Goal: Transaction & Acquisition: Download file/media

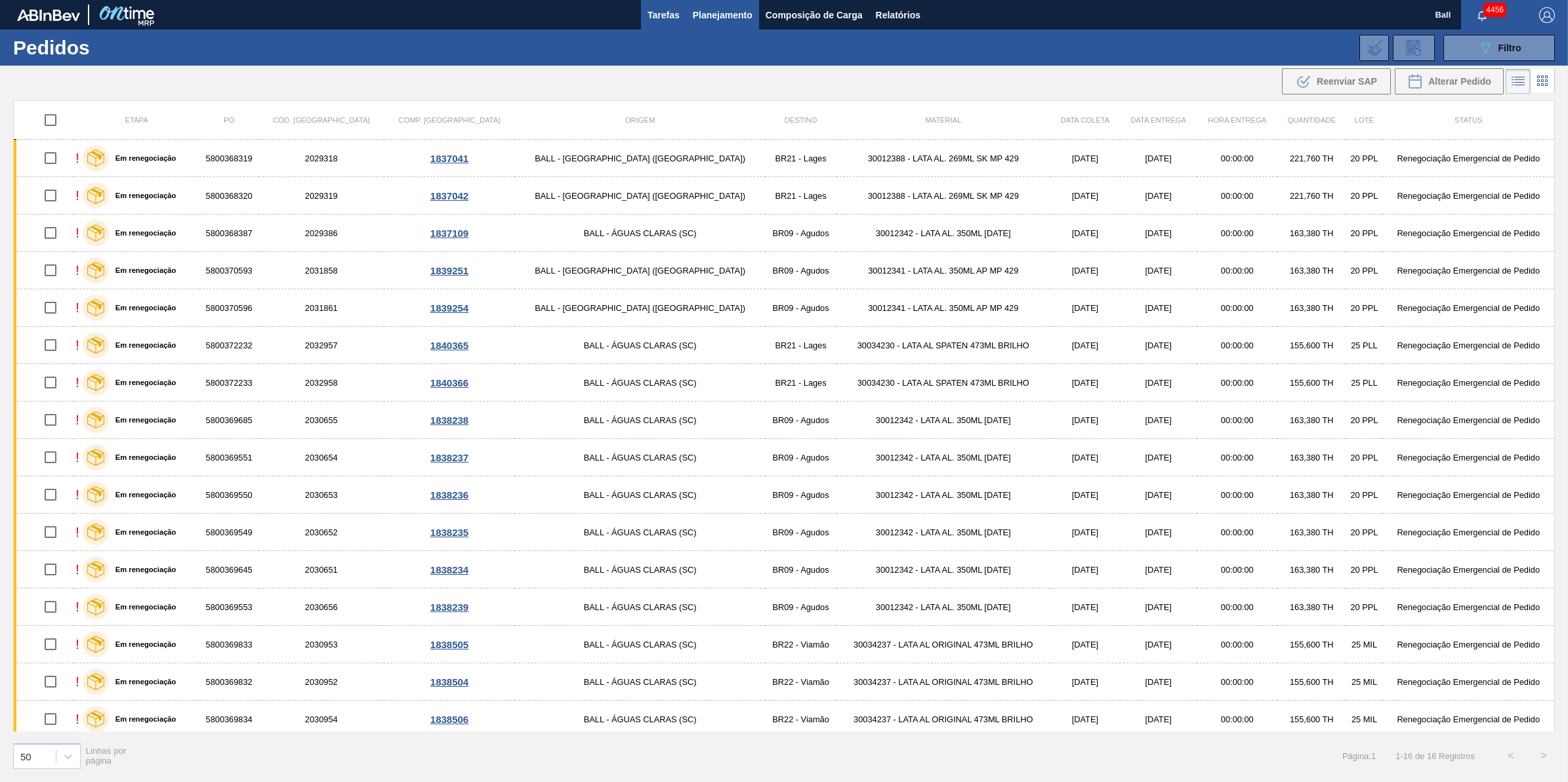
click at [666, 11] on span "Tarefas" at bounding box center [663, 15] width 32 height 16
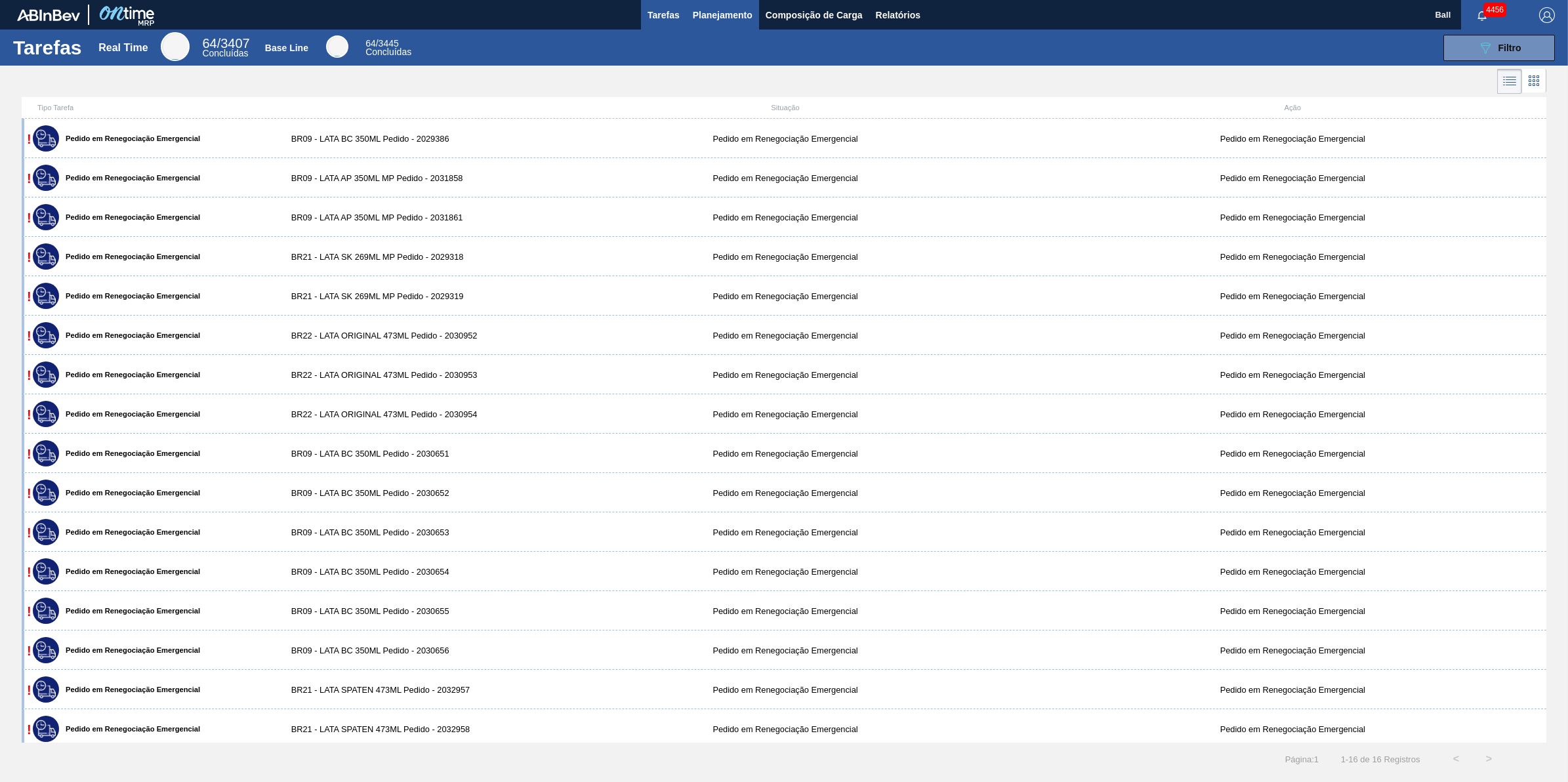
click at [743, 21] on span "Planejamento" at bounding box center [722, 15] width 60 height 16
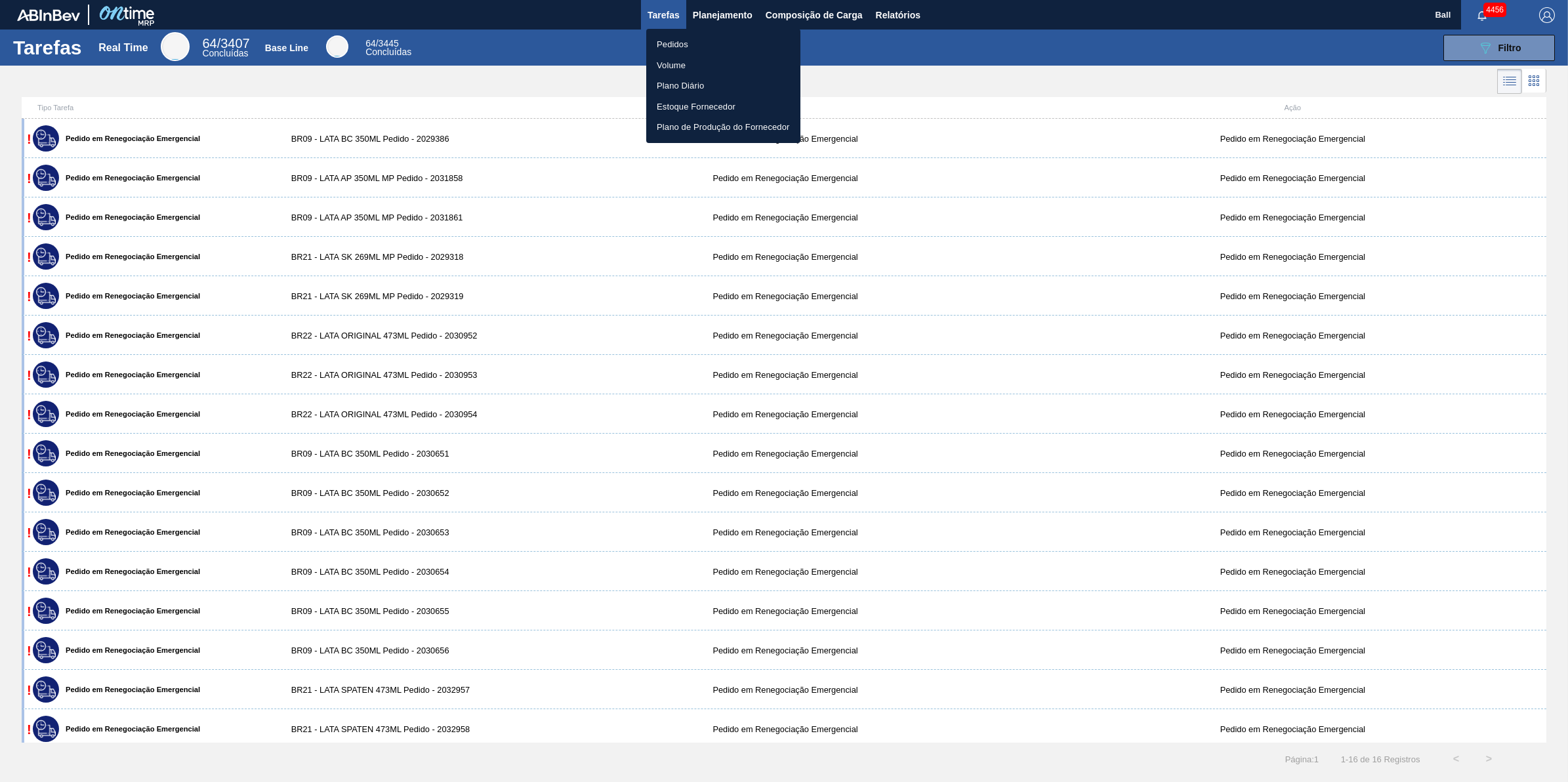
click at [737, 11] on div at bounding box center [784, 391] width 1568 height 782
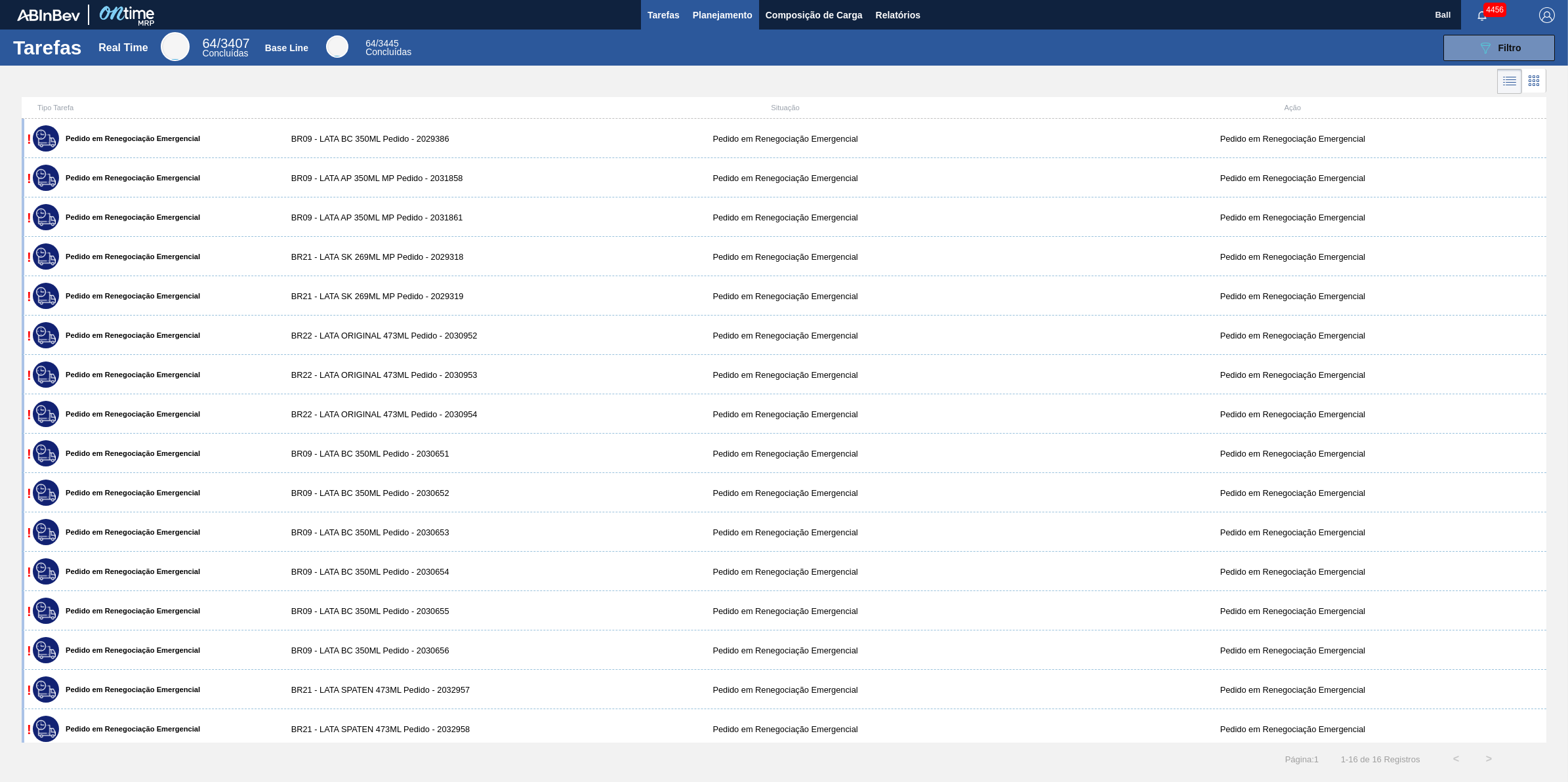
click at [727, 19] on span "Planejamento" at bounding box center [722, 15] width 60 height 16
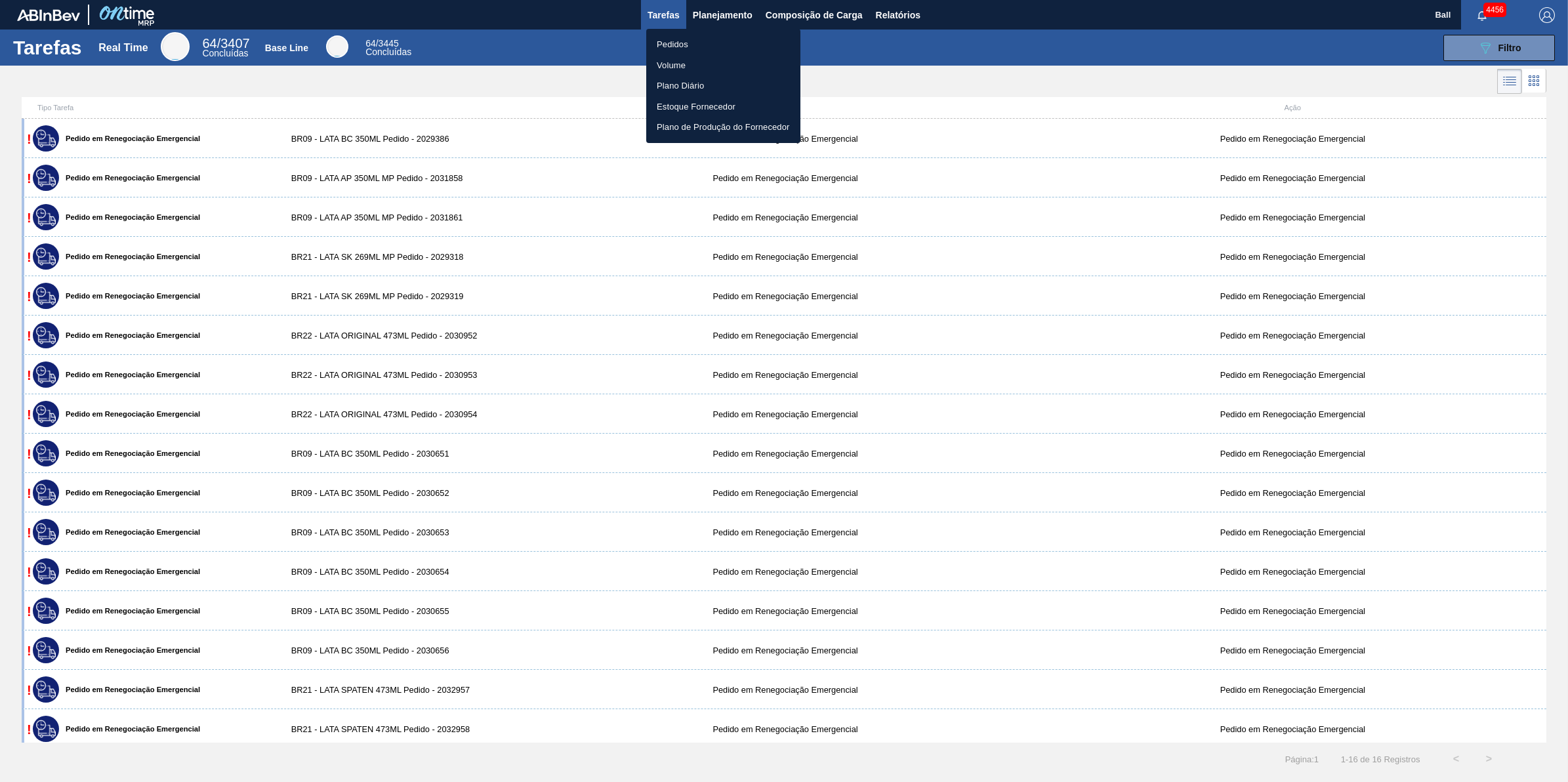
click at [527, 35] on div at bounding box center [784, 391] width 1568 height 782
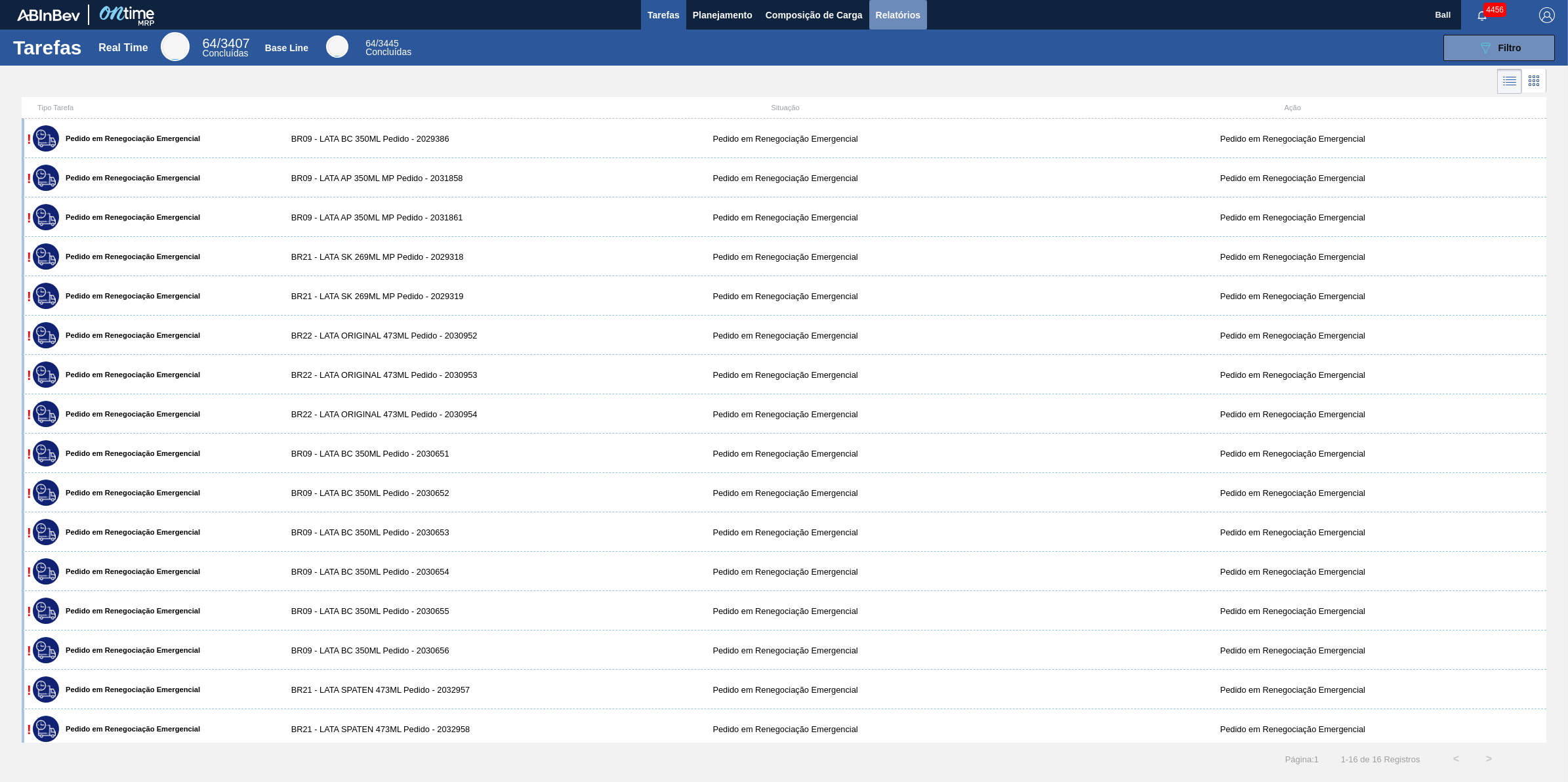
click at [887, 18] on span "Relatórios" at bounding box center [897, 15] width 44 height 16
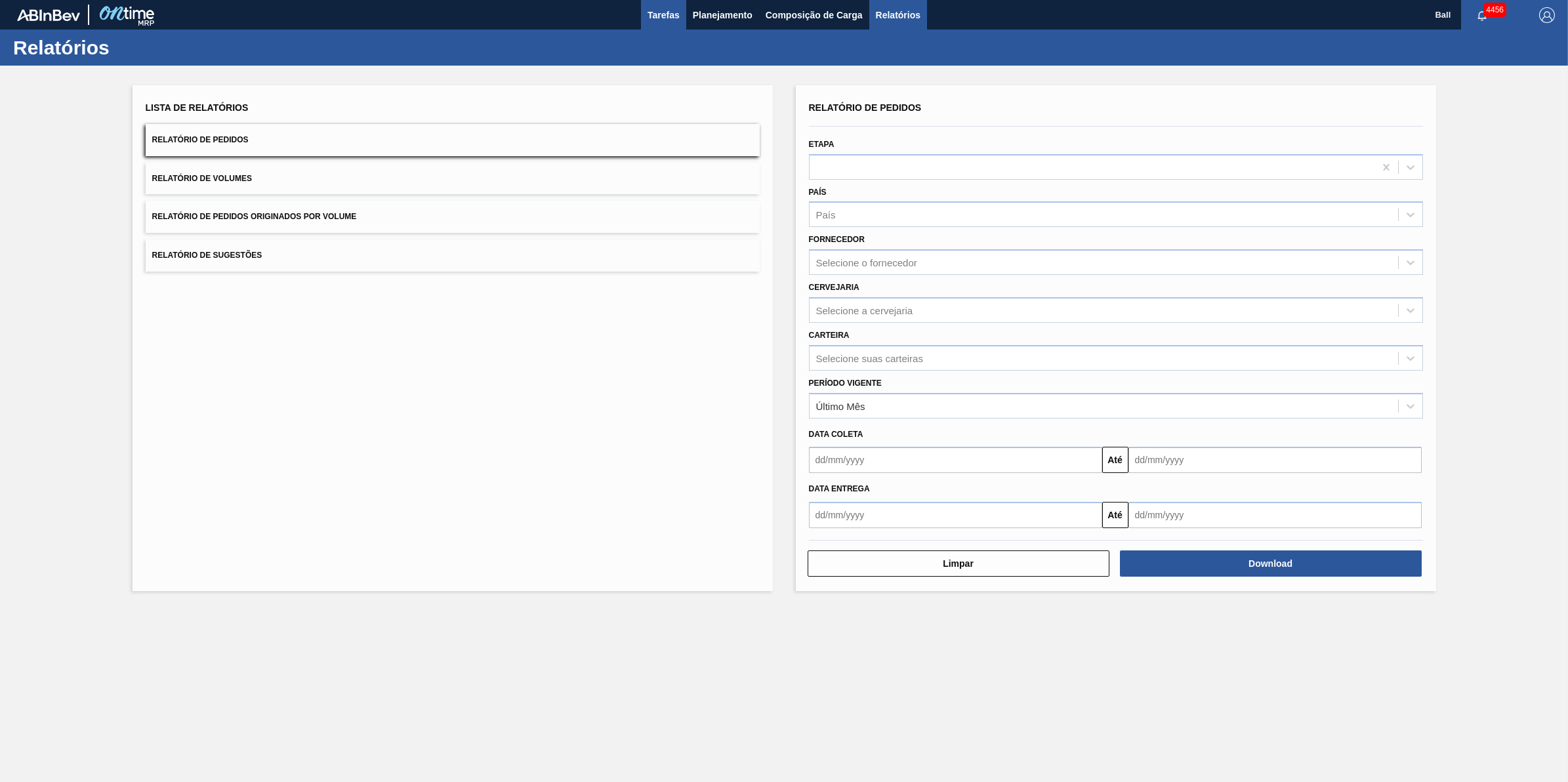
click at [684, 14] on button "Tarefas" at bounding box center [664, 15] width 45 height 30
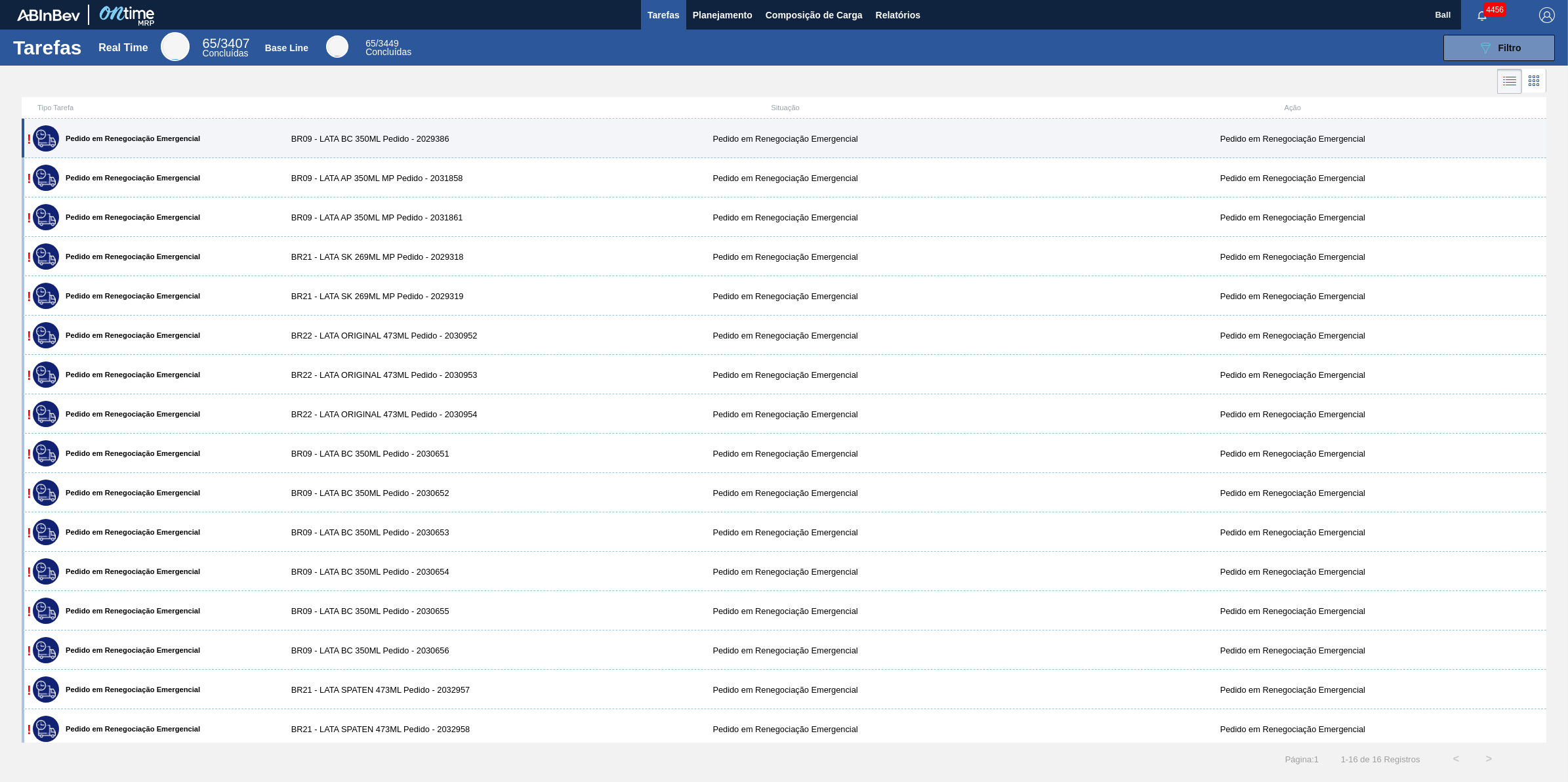
click at [225, 149] on div "! Pedido em Renegociação Emergencial" at bounding box center [151, 138] width 243 height 33
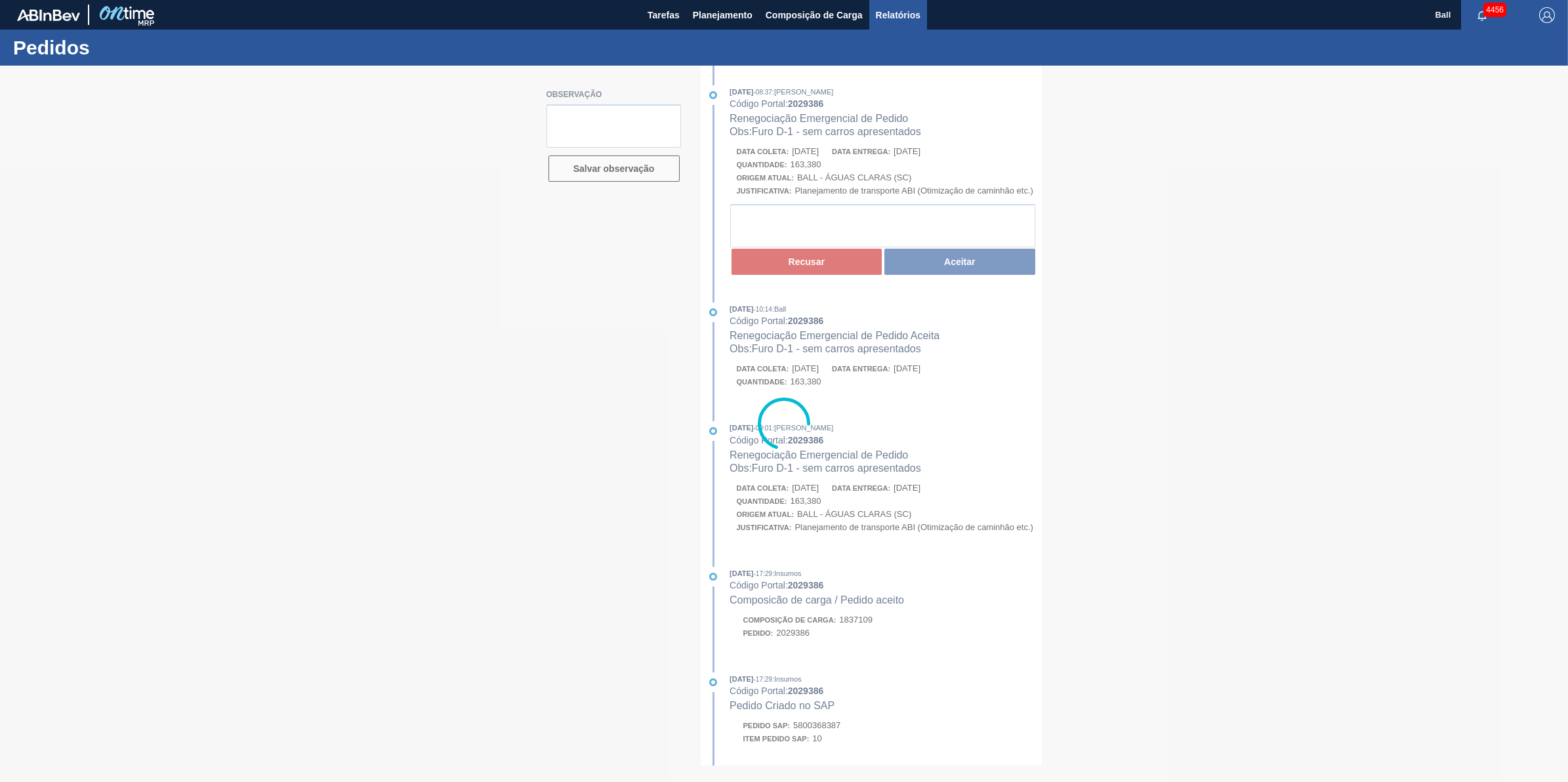
click at [907, 15] on span "Relatórios" at bounding box center [897, 15] width 44 height 16
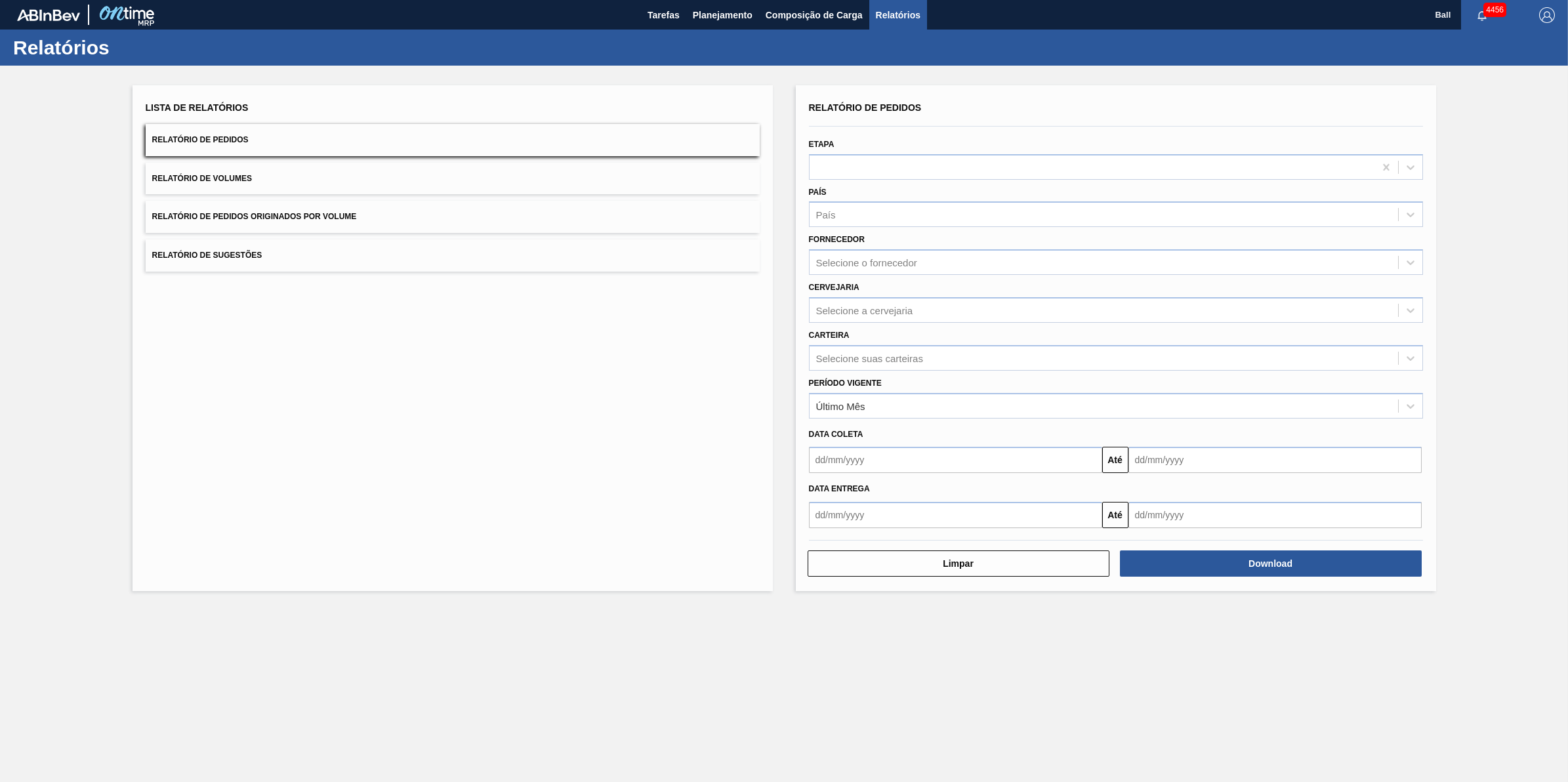
click at [991, 192] on div "País País" at bounding box center [1116, 205] width 614 height 44
click at [991, 179] on div at bounding box center [1116, 166] width 614 height 26
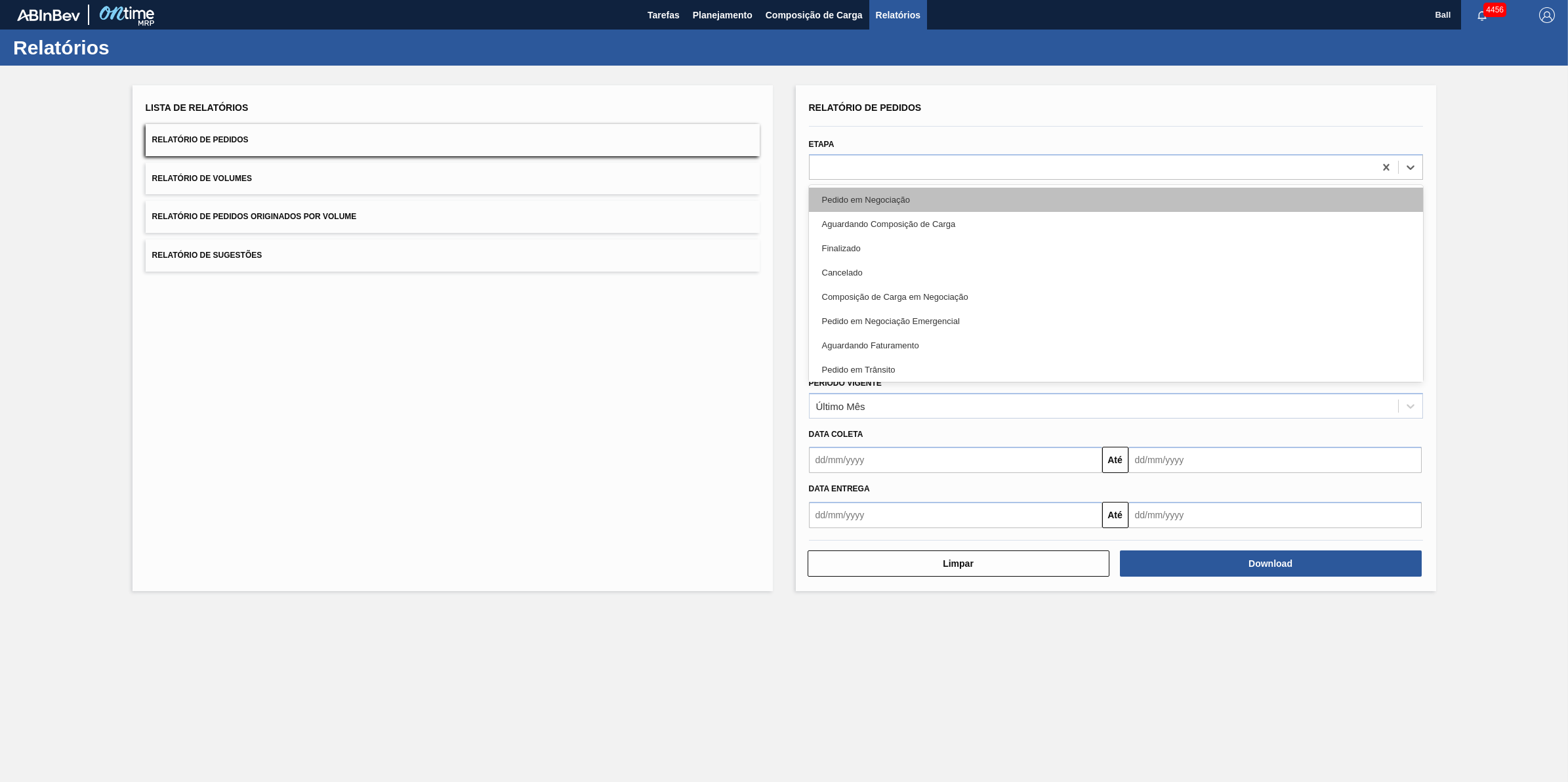
click at [974, 201] on div "Pedido em Negociação" at bounding box center [1116, 199] width 614 height 24
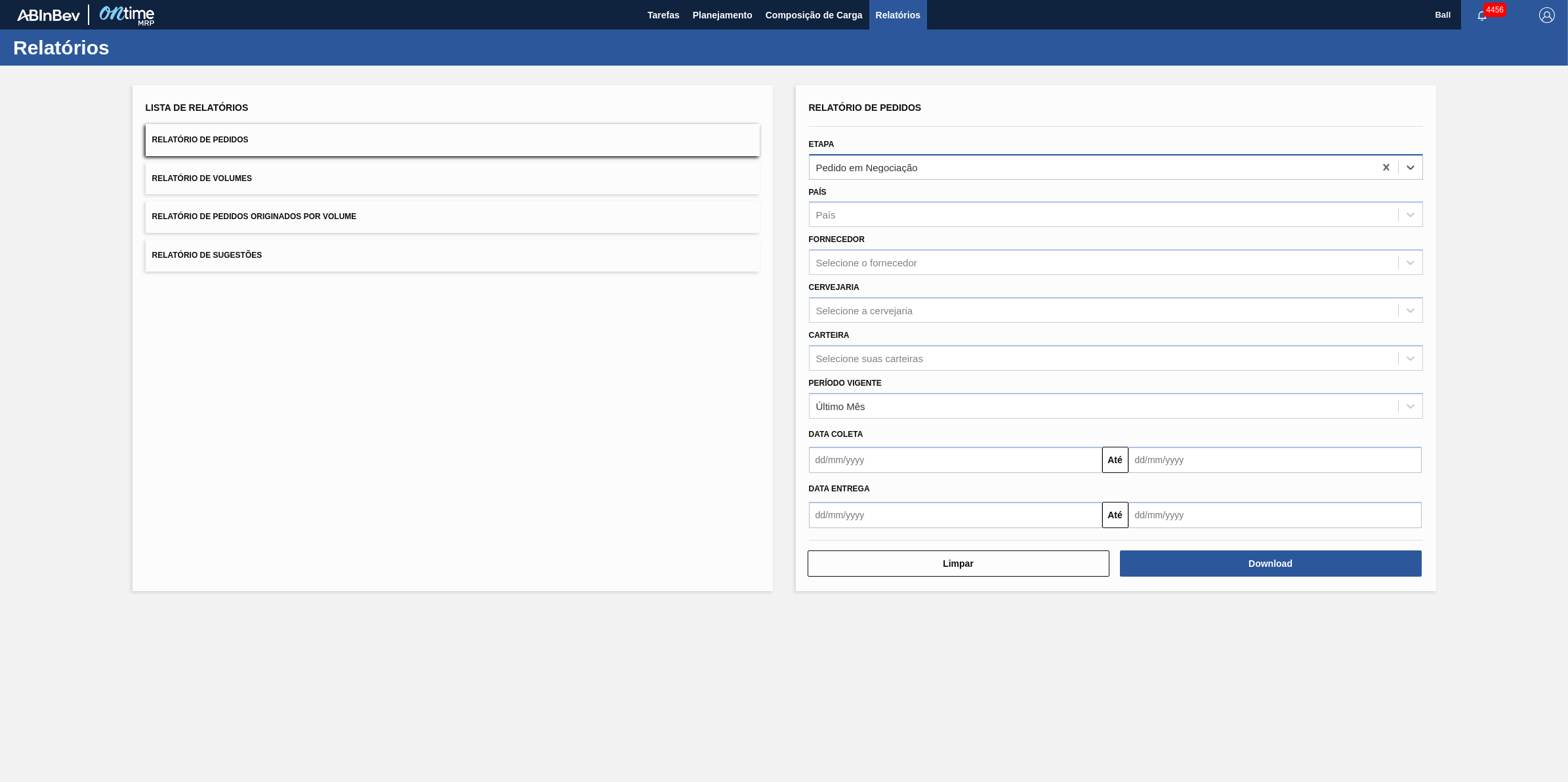
click at [1009, 164] on div "Pedido em Negociação" at bounding box center [1092, 167] width 565 height 19
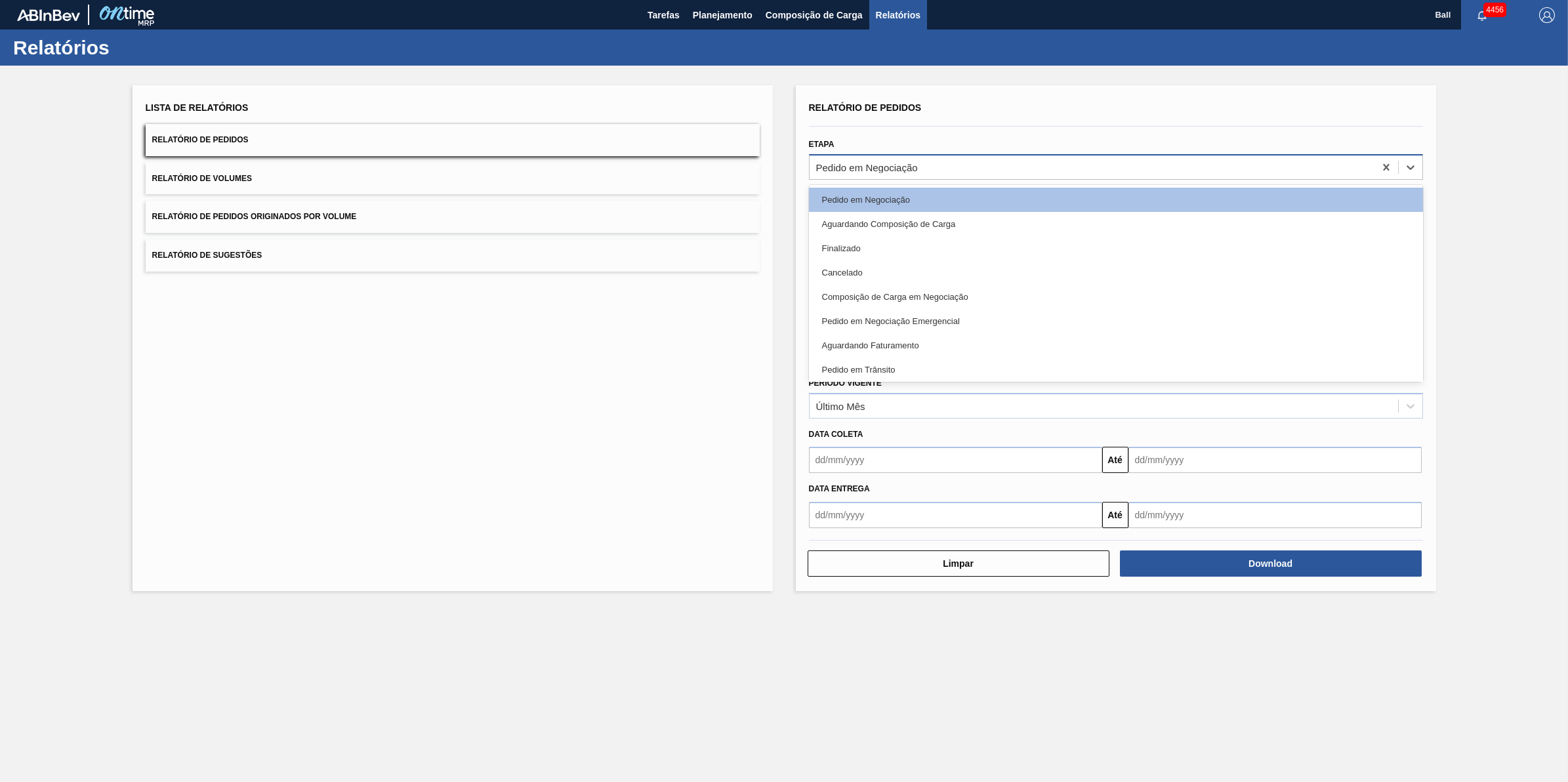
click at [1009, 164] on div "Pedido em Negociação" at bounding box center [1092, 167] width 565 height 19
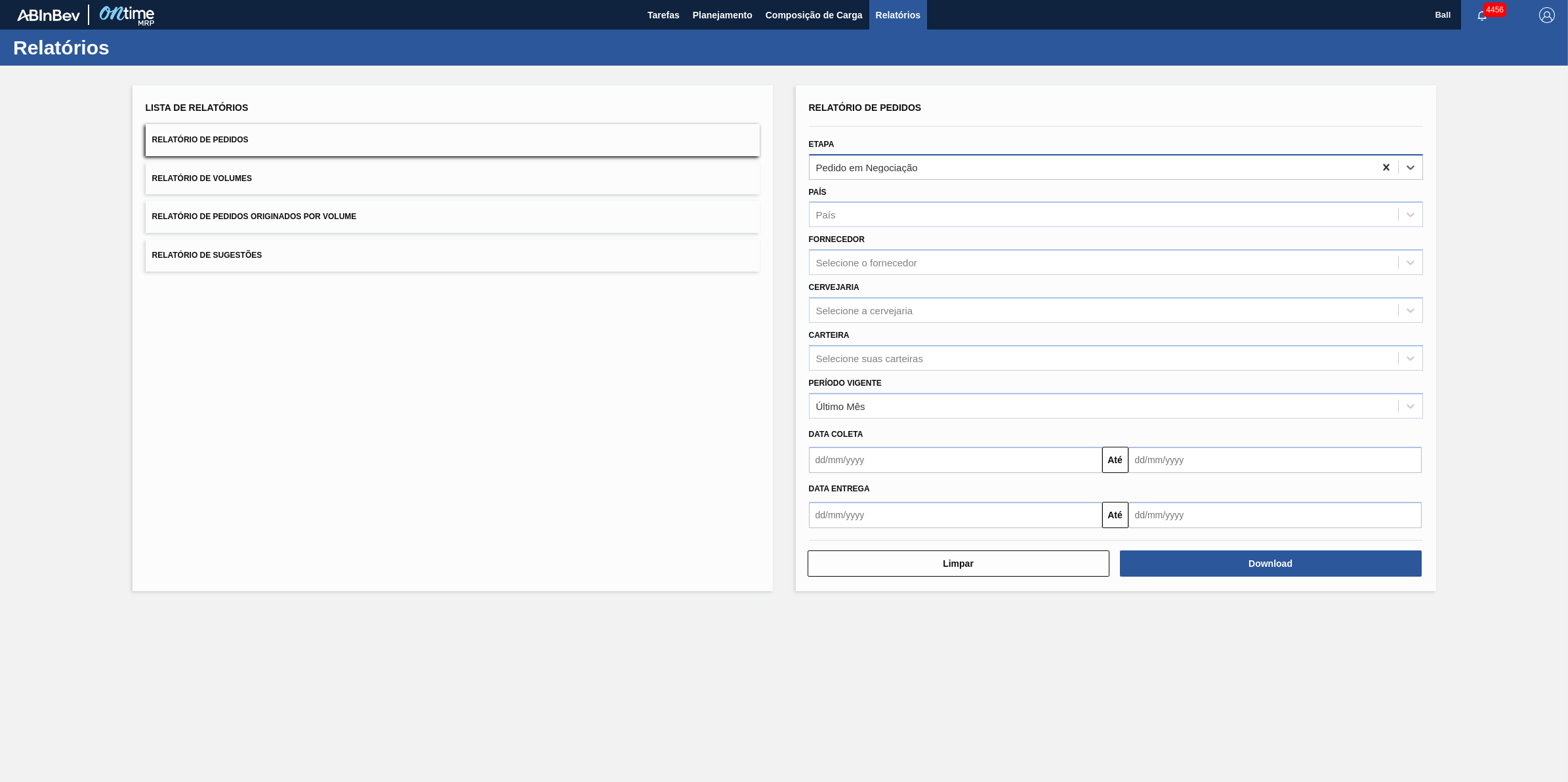
click at [1042, 165] on icon at bounding box center [1385, 167] width 13 height 13
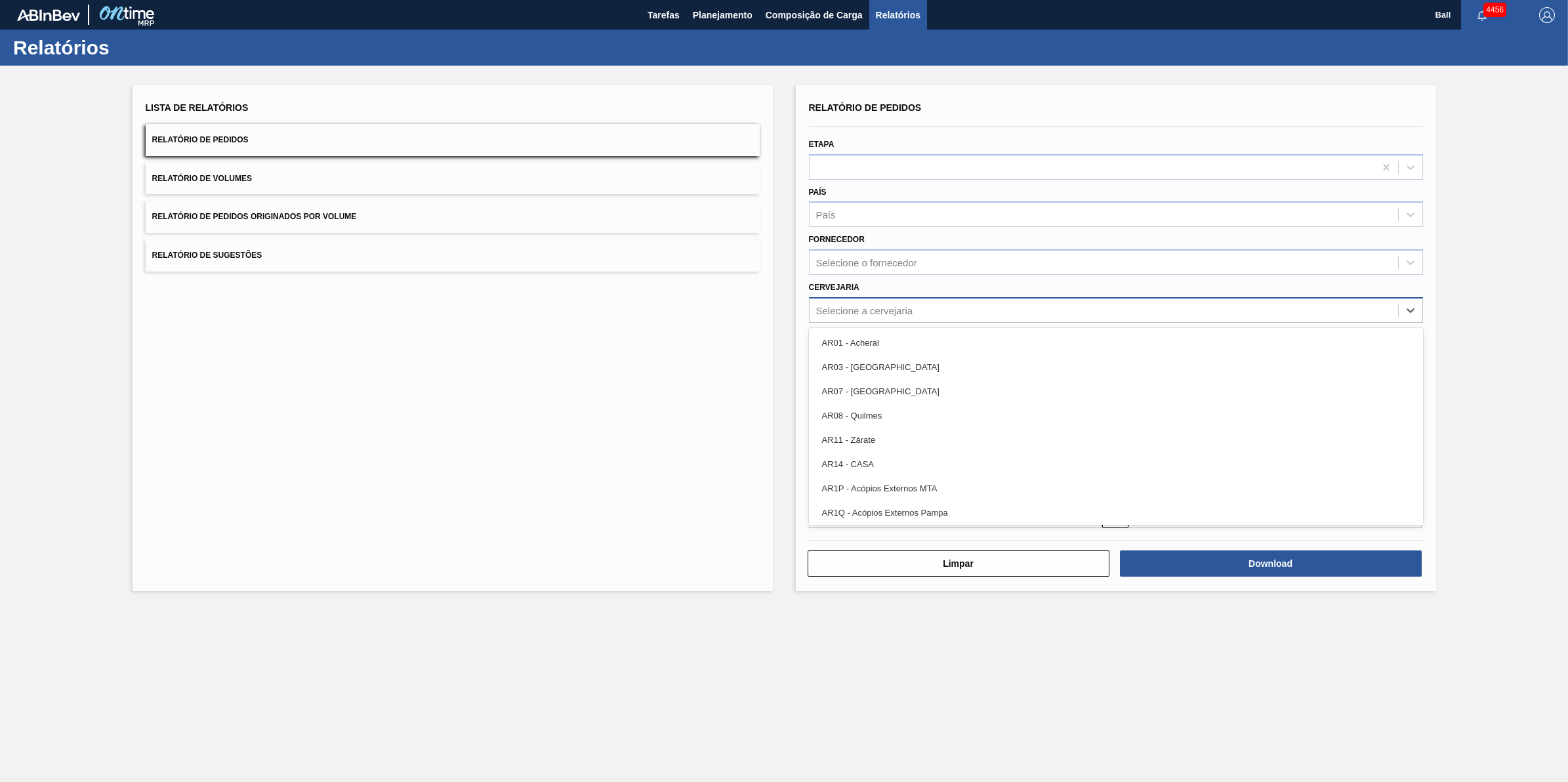
click at [911, 315] on div "Selecione a cervejaria" at bounding box center [1103, 310] width 588 height 19
type input "agudos"
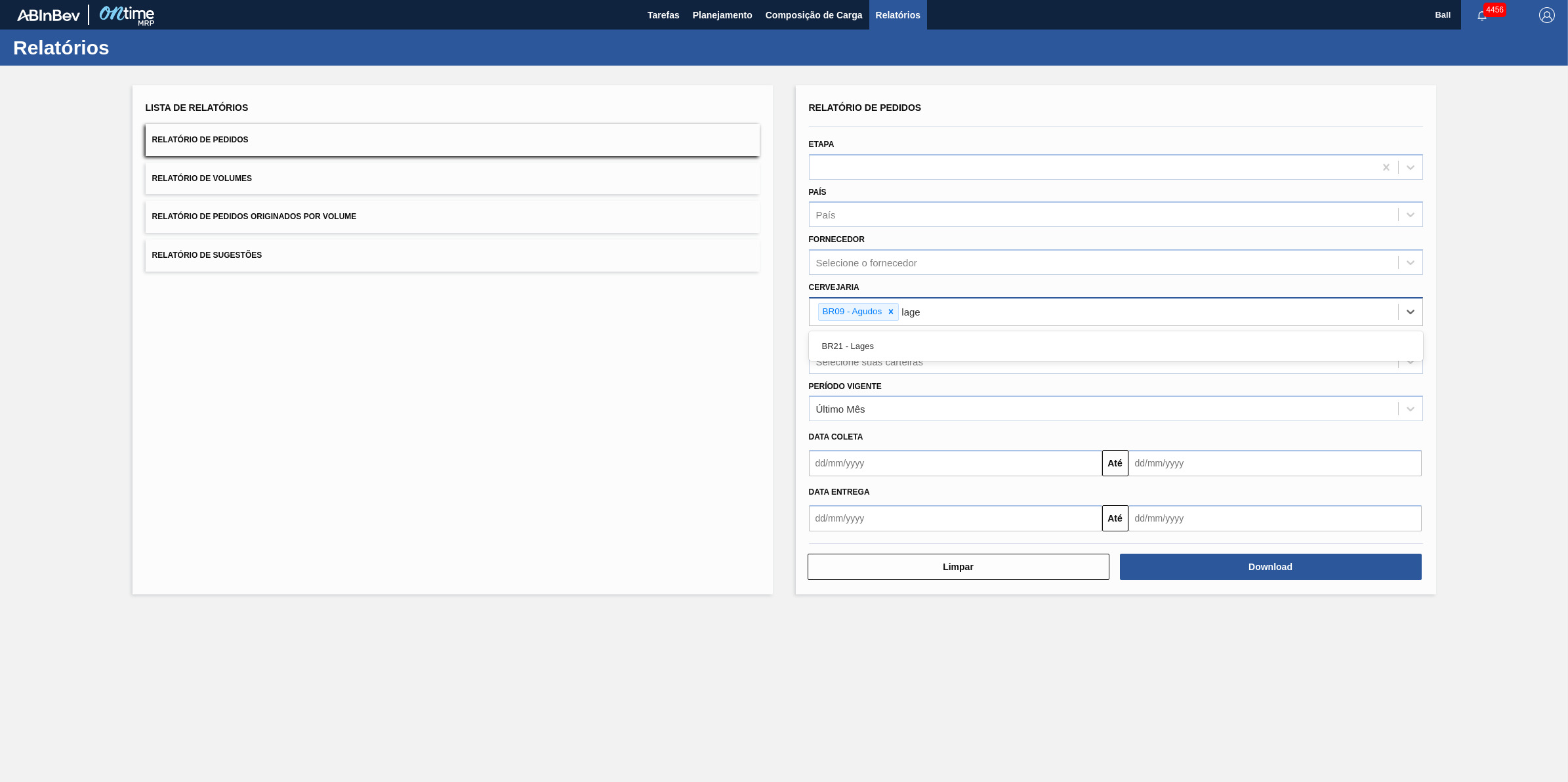
type input "lages"
type input "via"
click at [890, 356] on div "Selecione suas carteiras" at bounding box center [869, 361] width 107 height 11
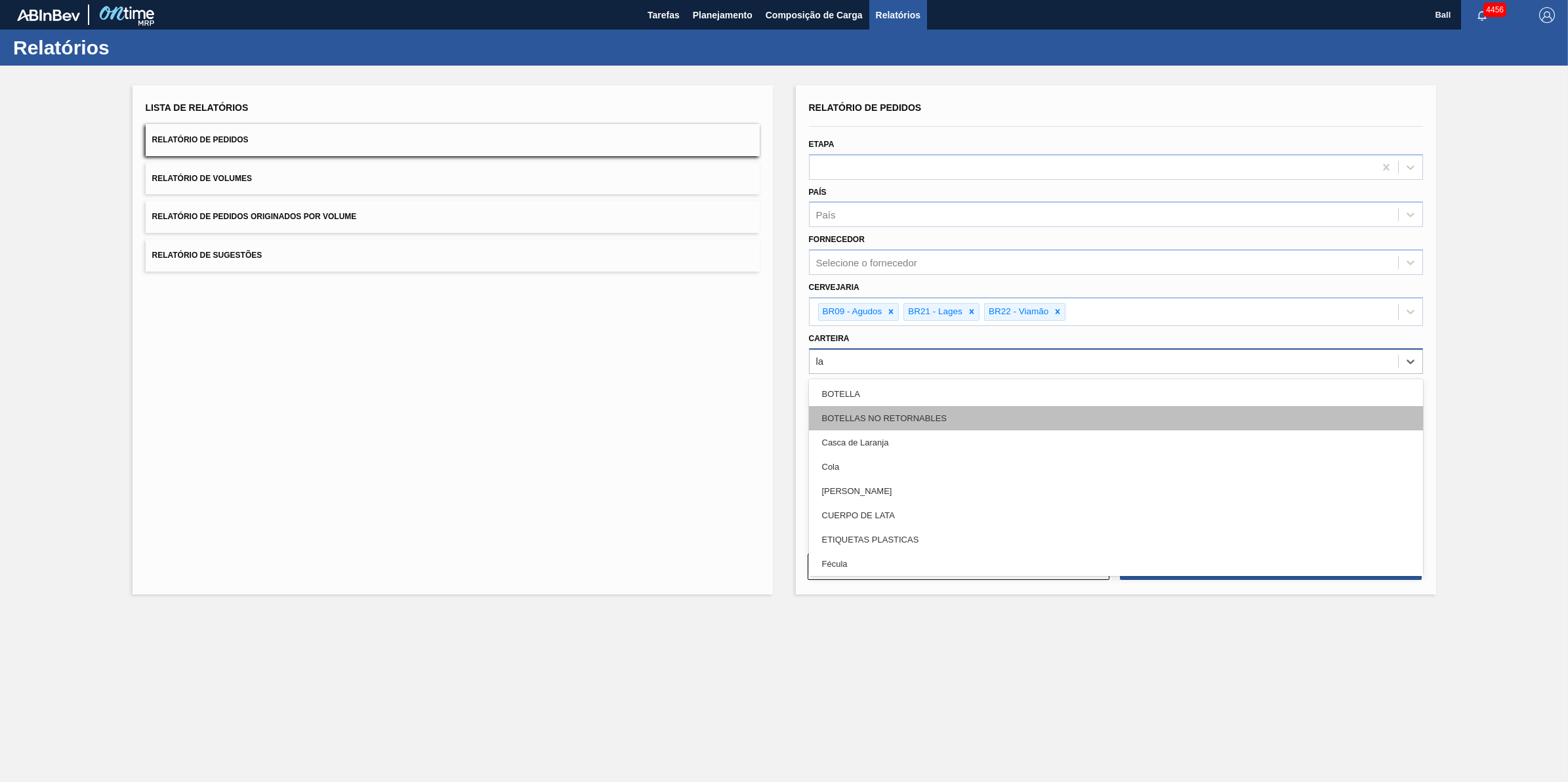
type input "lat"
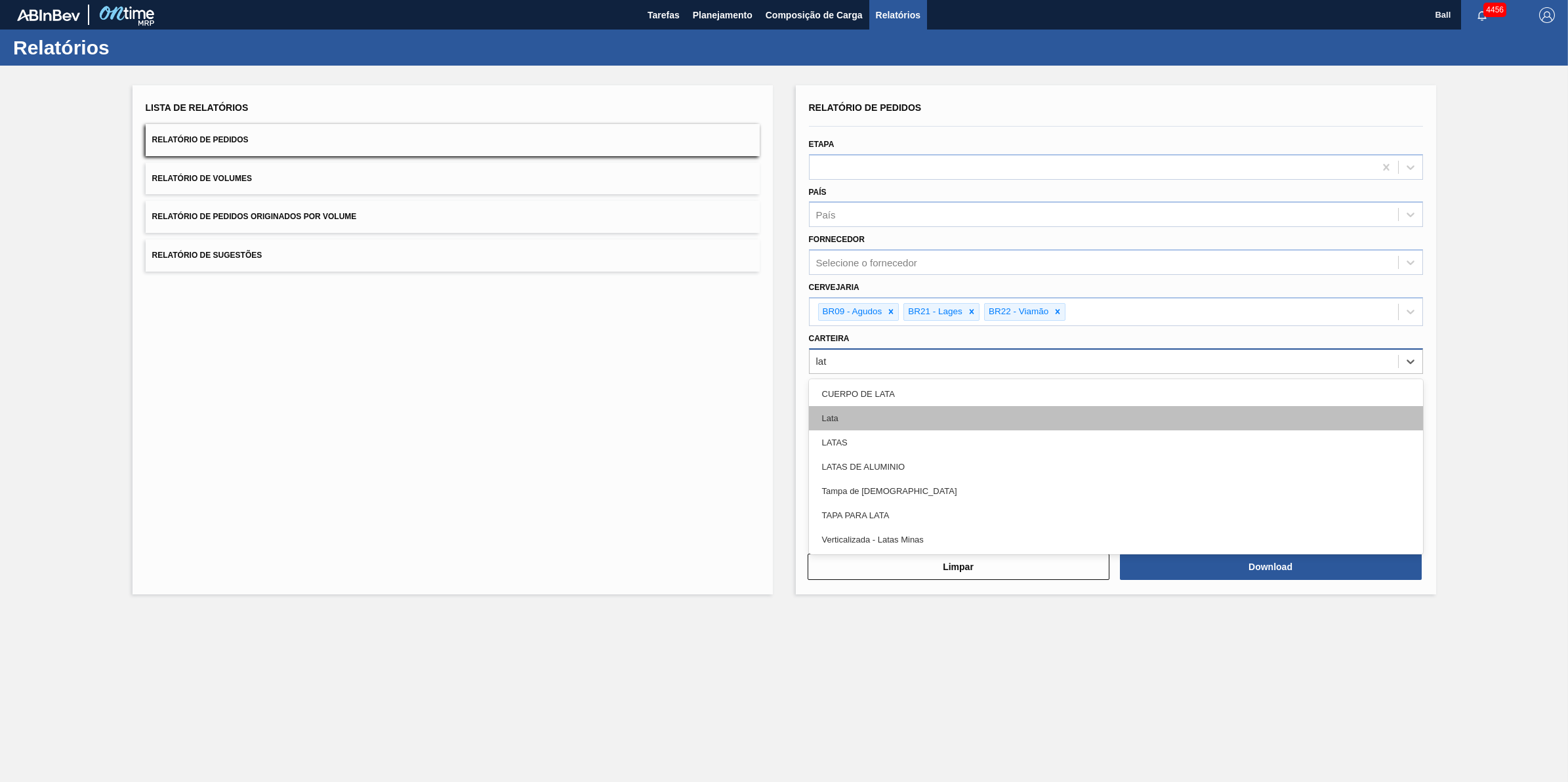
click at [860, 417] on div "Lata" at bounding box center [1116, 418] width 614 height 24
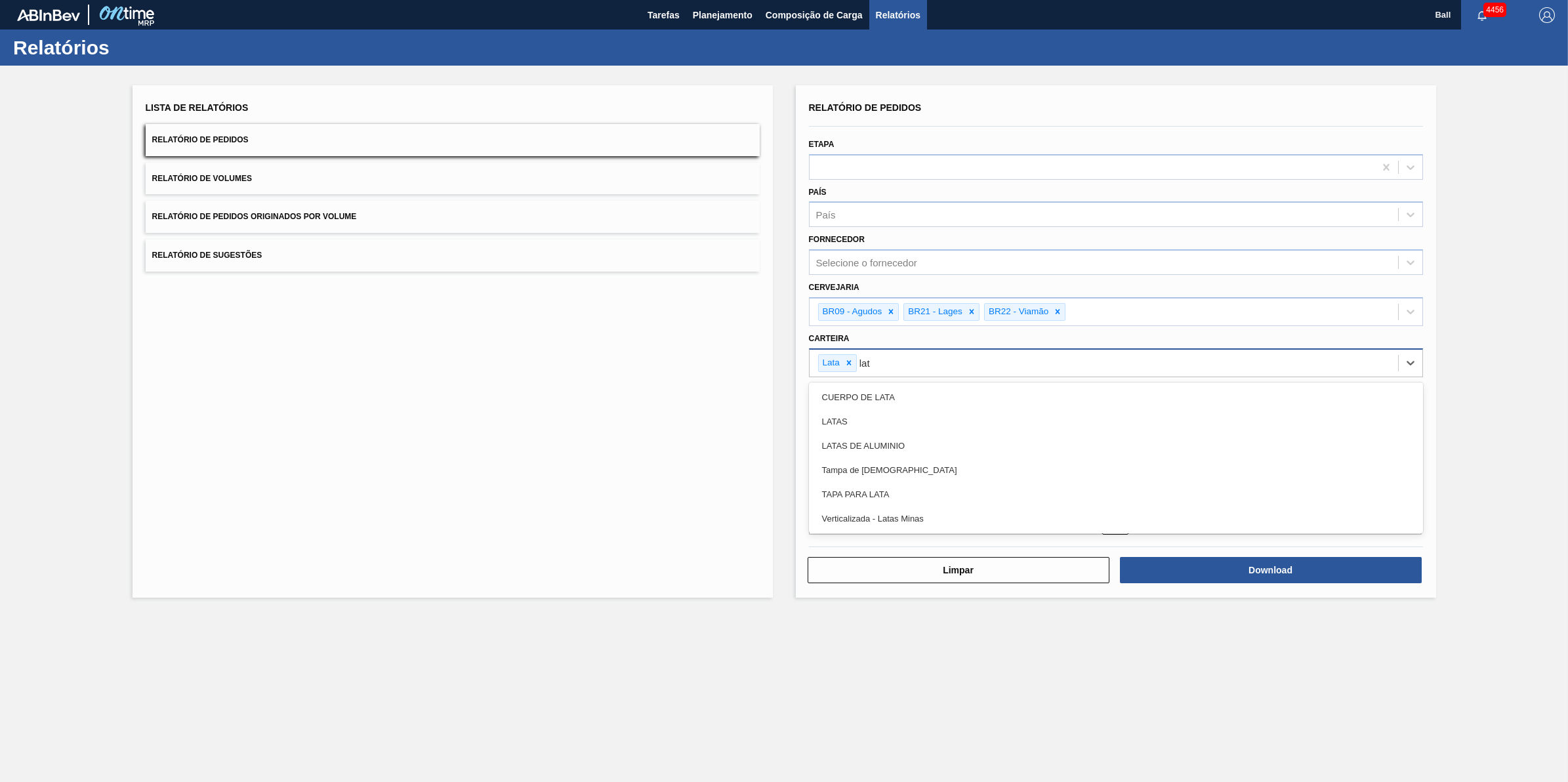
type input "lata"
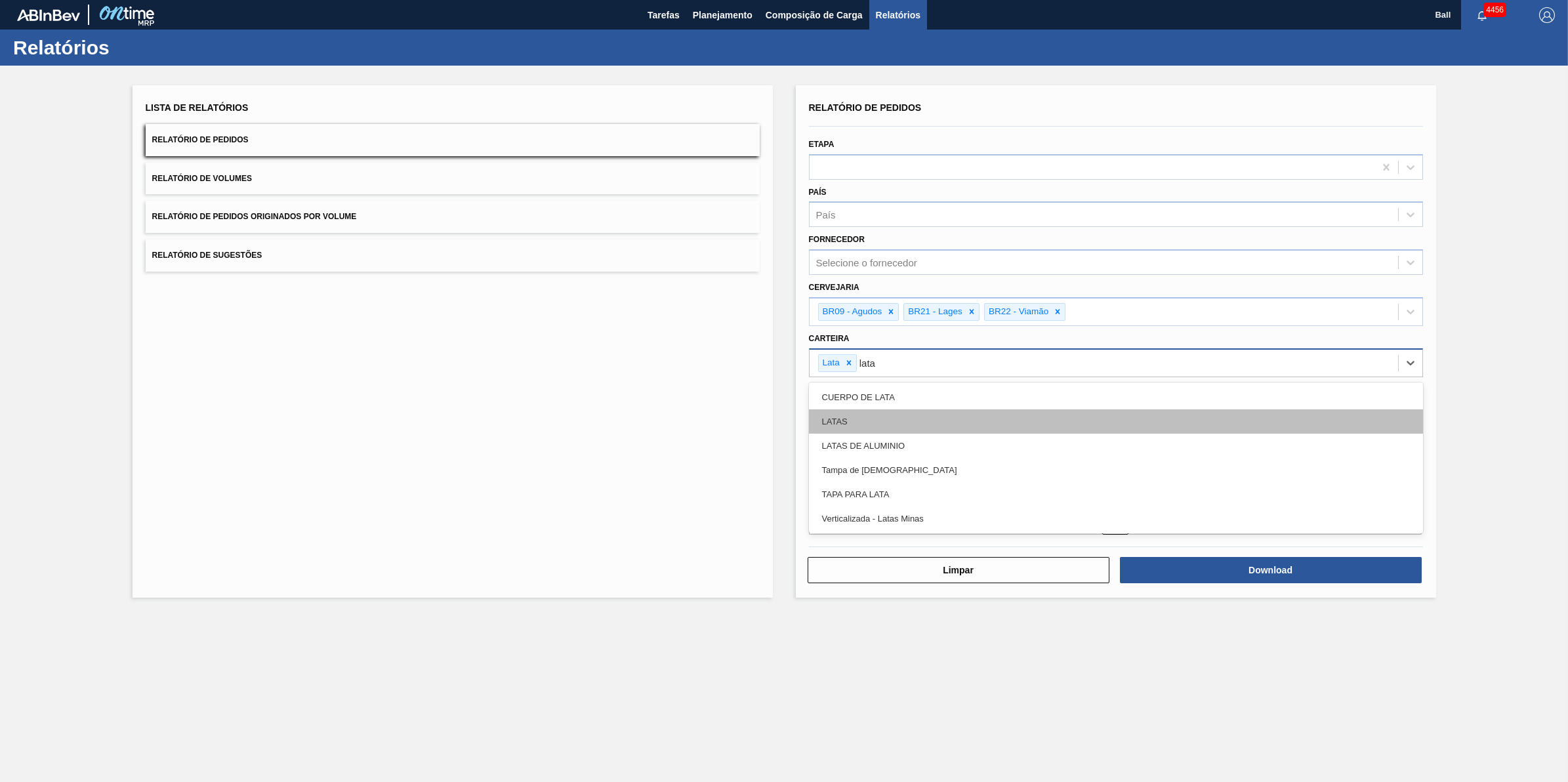
click at [873, 415] on div "LATAS" at bounding box center [1116, 421] width 614 height 24
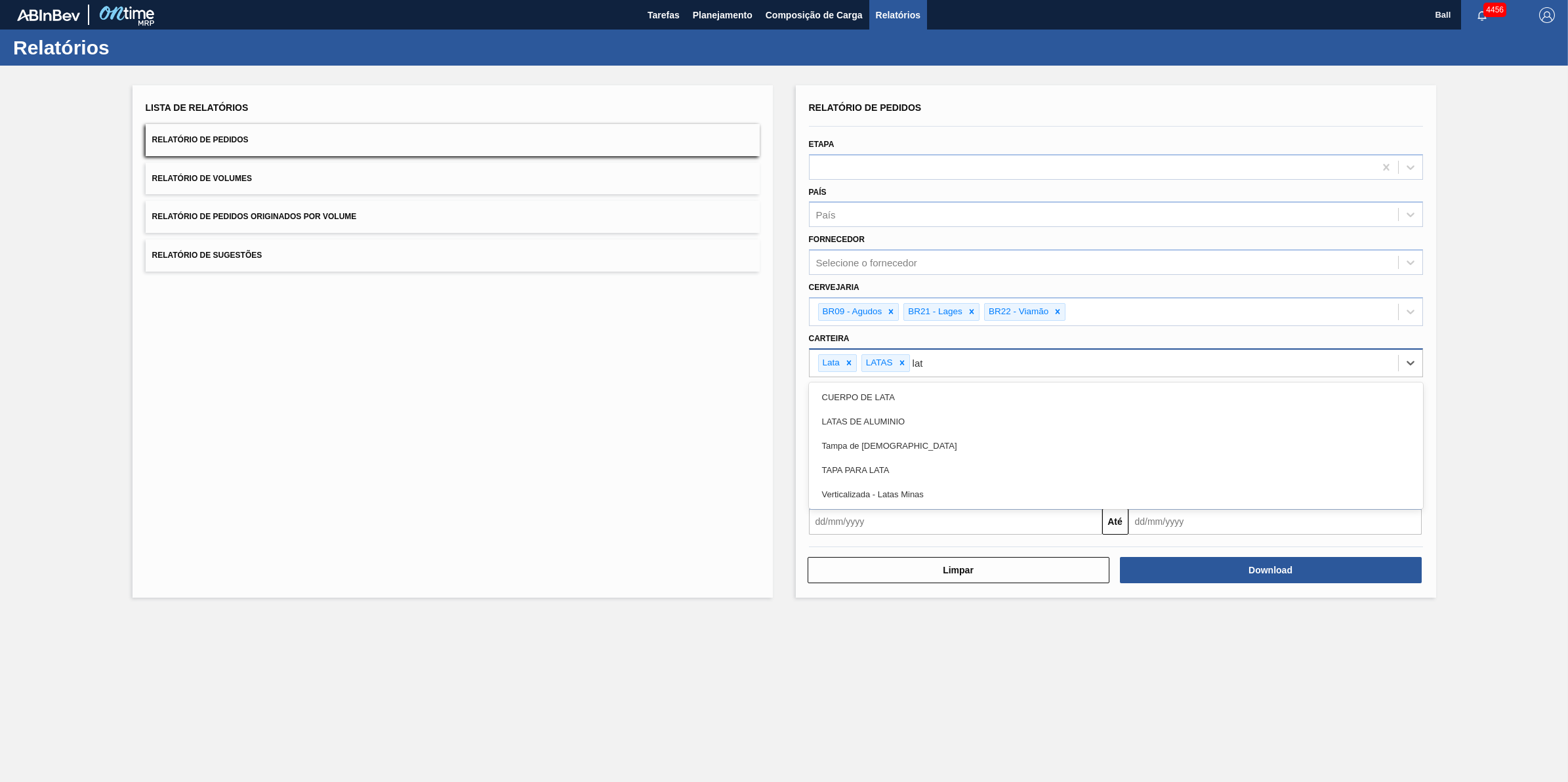
type input "lata"
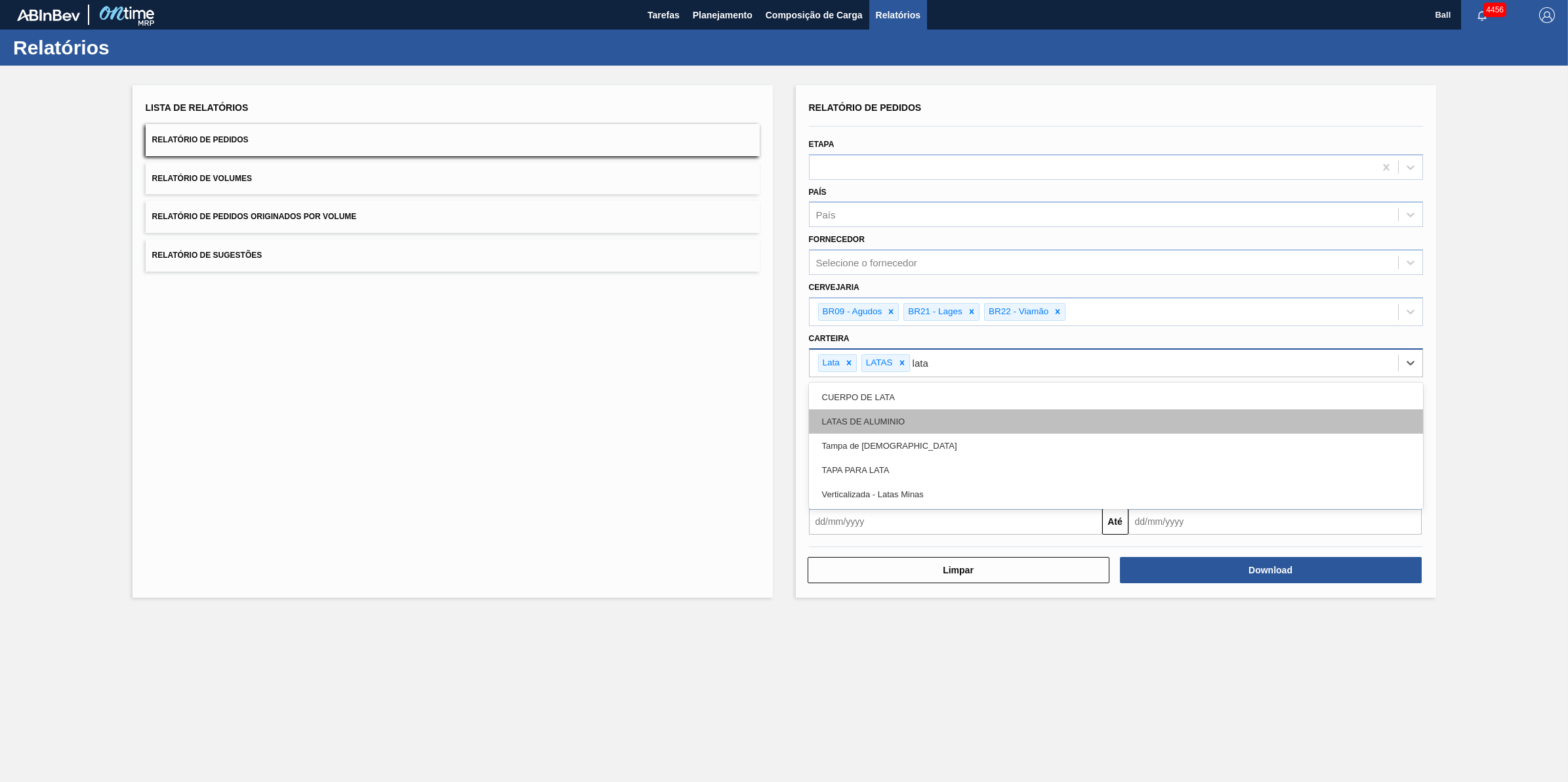
click at [904, 415] on div "LATAS DE ALUMINIO" at bounding box center [1116, 421] width 614 height 24
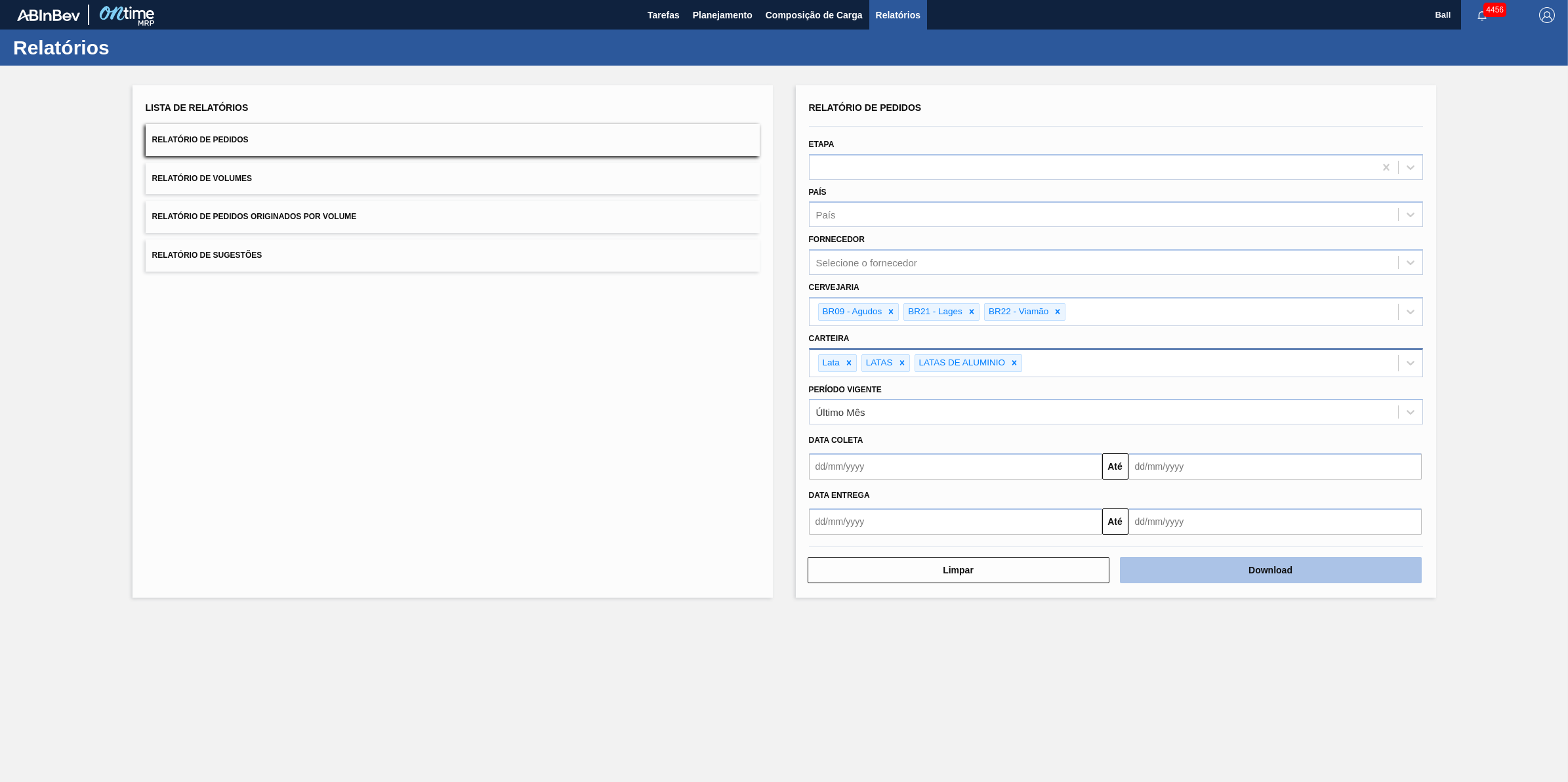
click at [1042, 487] on button "Download" at bounding box center [1270, 571] width 301 height 26
click at [1042, 487] on main "Tarefas Planejamento Composição de Carga Relatórios Ball 4456 Marcar todas como…" at bounding box center [784, 391] width 1568 height 782
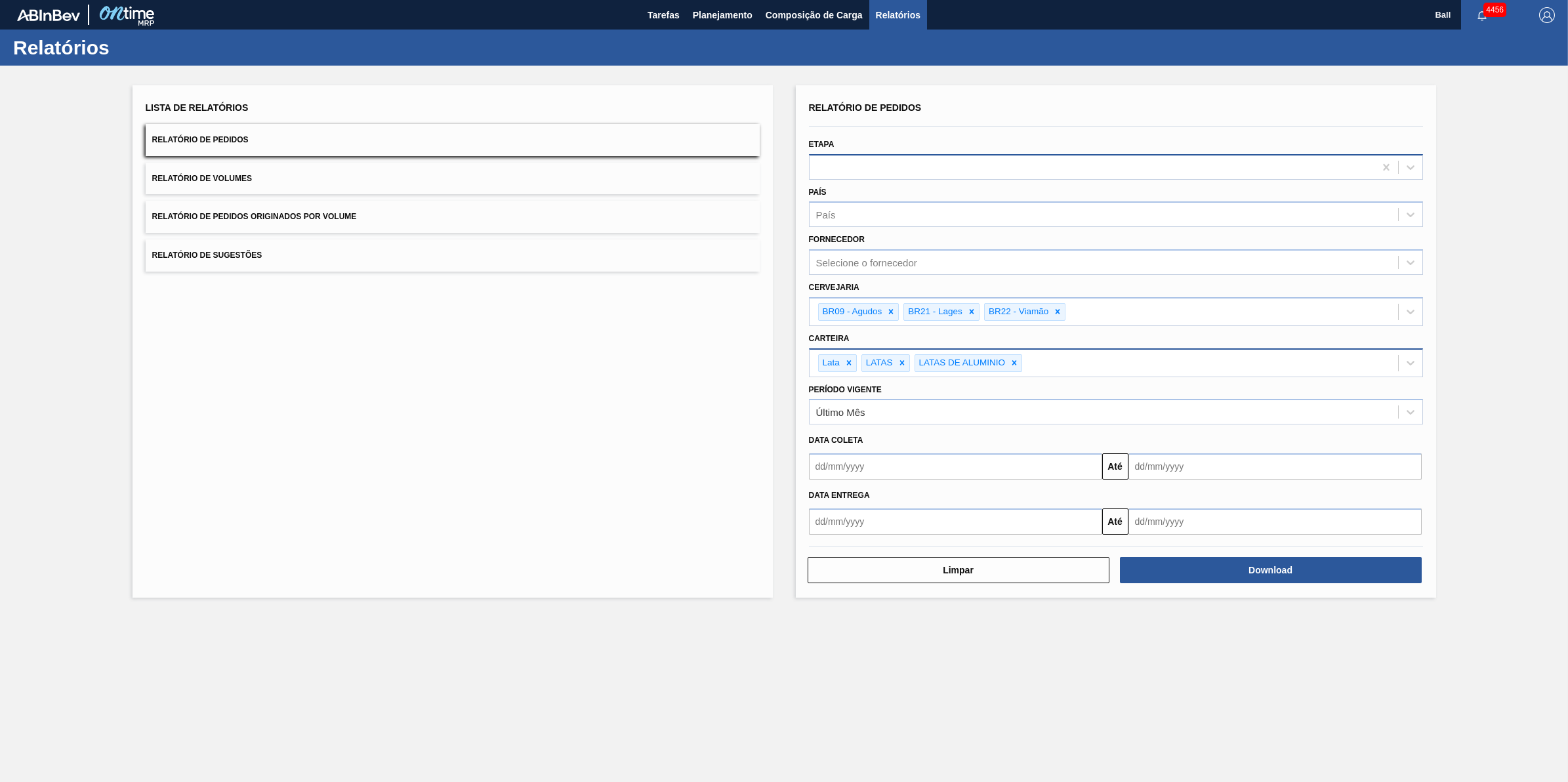
click at [1042, 166] on div at bounding box center [1092, 167] width 565 height 19
click at [657, 487] on div "Lista de Relatórios Relatório de Pedidos Relatório de Volumes Relatório de Pedi…" at bounding box center [453, 341] width 640 height 512
click at [835, 487] on main "Tarefas Planejamento Composição de Carga Relatórios Ball 4456 Marcar todas como…" at bounding box center [784, 391] width 1568 height 782
